Goal: Check status

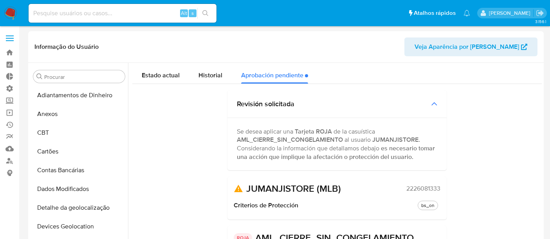
select select "10"
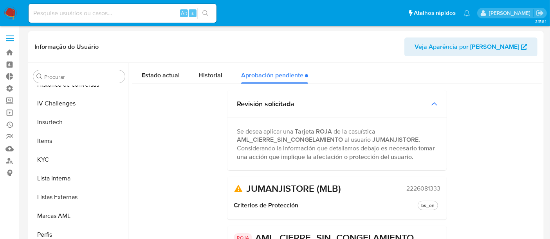
scroll to position [349, 0]
select select "10"
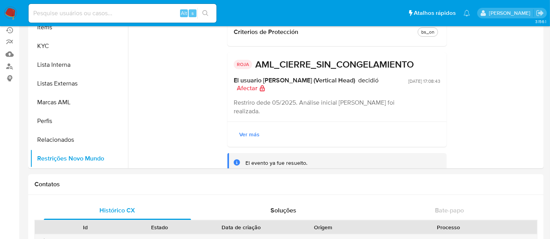
scroll to position [87, 0]
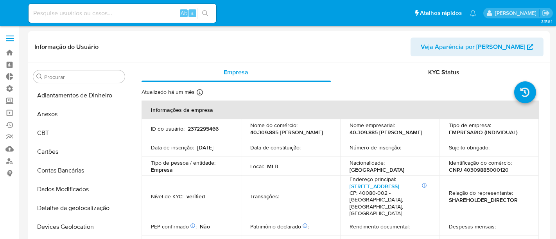
select select "10"
